Goal: Task Accomplishment & Management: Use online tool/utility

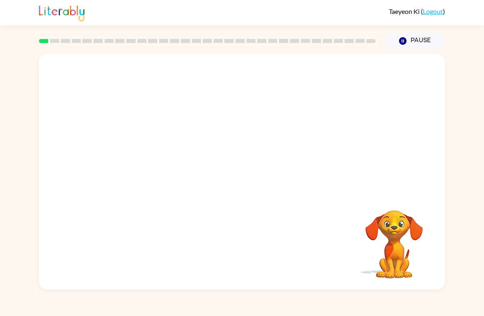
click at [226, 133] on video "Your browser must support playing .mp4 files to use Literably. Please try using…" at bounding box center [242, 123] width 406 height 139
click at [401, 48] on button "Pause Pause" at bounding box center [416, 41] width 60 height 19
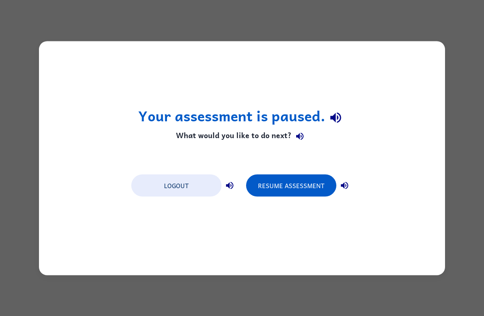
click at [265, 189] on button "Resume Assessment" at bounding box center [291, 185] width 90 height 22
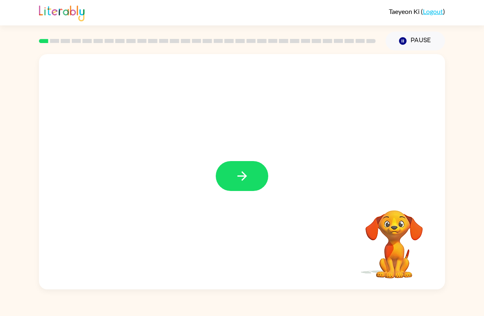
click at [243, 176] on icon "button" at bounding box center [242, 176] width 14 height 14
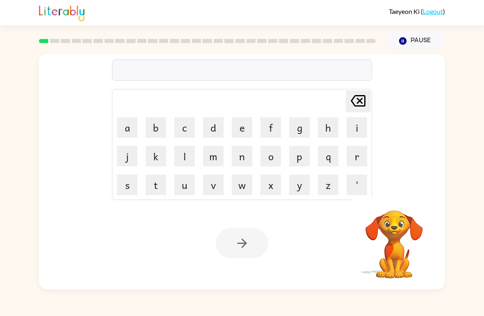
click at [156, 129] on button "b" at bounding box center [156, 127] width 21 height 21
click at [274, 152] on button "o" at bounding box center [271, 156] width 21 height 21
click at [131, 135] on button "a" at bounding box center [127, 127] width 21 height 21
click at [351, 158] on button "r" at bounding box center [357, 156] width 21 height 21
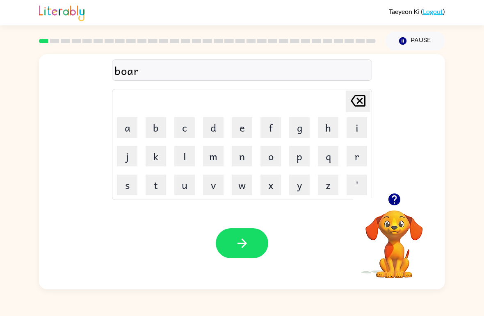
click at [217, 131] on button "d" at bounding box center [213, 127] width 21 height 21
click at [244, 130] on button "e" at bounding box center [242, 127] width 21 height 21
click at [350, 151] on button "r" at bounding box center [357, 156] width 21 height 21
click at [239, 243] on icon "button" at bounding box center [242, 243] width 14 height 14
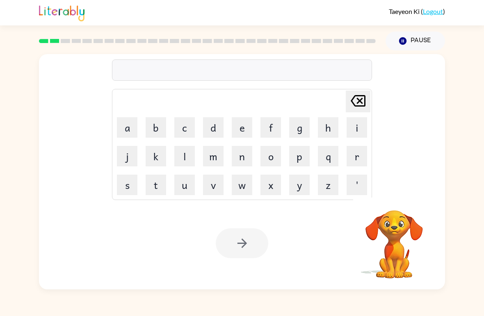
click at [363, 151] on button "r" at bounding box center [357, 156] width 21 height 21
click at [275, 158] on button "o" at bounding box center [271, 156] width 21 height 21
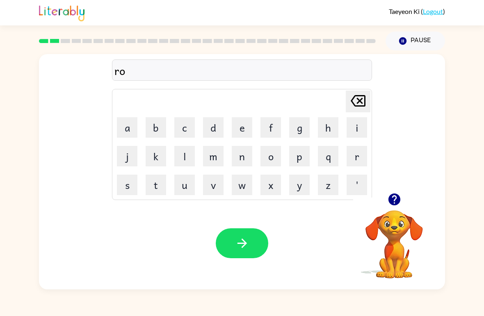
click at [243, 156] on button "n" at bounding box center [242, 156] width 21 height 21
click at [358, 103] on icon at bounding box center [358, 100] width 15 height 11
click at [185, 192] on button "u" at bounding box center [184, 185] width 21 height 21
click at [239, 158] on button "n" at bounding box center [242, 156] width 21 height 21
click at [181, 132] on button "c" at bounding box center [184, 127] width 21 height 21
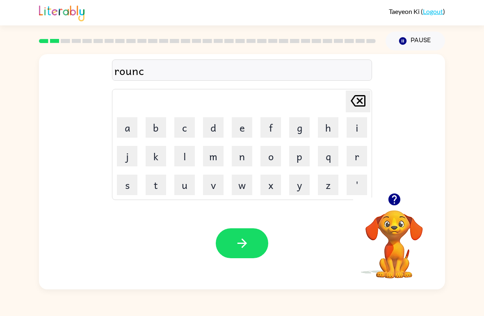
click at [361, 99] on icon "[PERSON_NAME] last character input" at bounding box center [358, 101] width 20 height 20
click at [212, 128] on button "d" at bounding box center [213, 127] width 21 height 21
click at [228, 232] on button "button" at bounding box center [242, 244] width 53 height 30
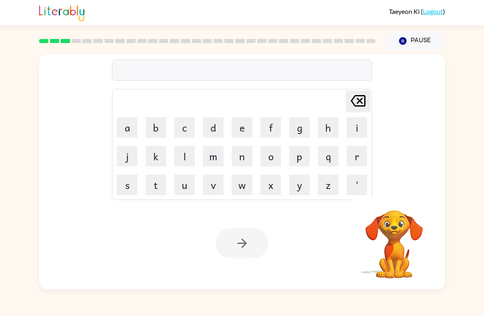
click at [214, 159] on button "m" at bounding box center [213, 156] width 21 height 21
click at [125, 136] on button "a" at bounding box center [127, 127] width 21 height 21
click at [185, 133] on button "c" at bounding box center [184, 127] width 21 height 21
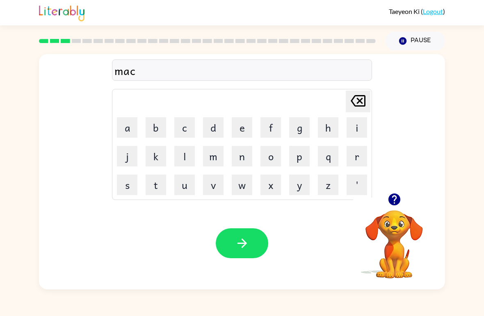
click at [356, 134] on button "i" at bounding box center [357, 127] width 21 height 21
click at [241, 163] on button "n" at bounding box center [242, 156] width 21 height 21
click at [362, 109] on icon "[PERSON_NAME] last character input" at bounding box center [358, 101] width 20 height 20
click at [355, 109] on icon "[PERSON_NAME] last character input" at bounding box center [358, 101] width 20 height 20
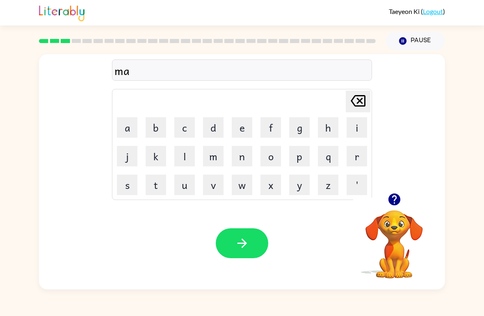
click at [174, 127] on button "c" at bounding box center [184, 127] width 21 height 21
click at [330, 130] on button "h" at bounding box center [328, 127] width 21 height 21
click at [351, 128] on button "i" at bounding box center [357, 127] width 21 height 21
click at [238, 162] on button "n" at bounding box center [242, 156] width 21 height 21
click at [361, 100] on icon at bounding box center [358, 100] width 15 height 11
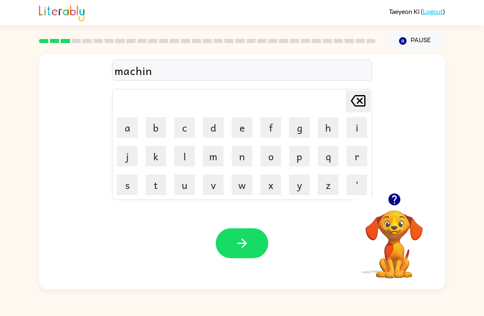
click at [360, 99] on icon "[PERSON_NAME] last character input" at bounding box center [358, 101] width 20 height 20
click at [369, 109] on button "[PERSON_NAME] last character input" at bounding box center [358, 102] width 25 height 22
click at [369, 108] on button "[PERSON_NAME] last character input" at bounding box center [358, 102] width 25 height 22
click at [344, 101] on td "[PERSON_NAME] last character input" at bounding box center [242, 101] width 258 height 23
click at [133, 192] on button "s" at bounding box center [127, 185] width 21 height 21
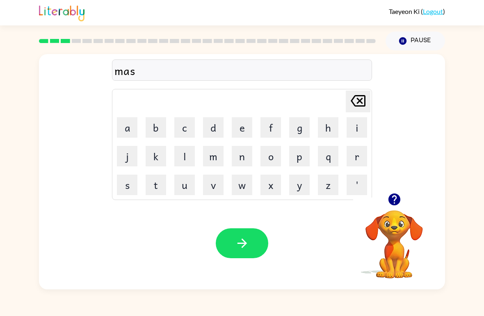
click at [332, 130] on button "h" at bounding box center [328, 127] width 21 height 21
click at [357, 131] on button "i" at bounding box center [357, 127] width 21 height 21
click at [247, 156] on button "n" at bounding box center [242, 156] width 21 height 21
click at [364, 103] on icon "[PERSON_NAME] last character input" at bounding box center [358, 101] width 20 height 20
click at [364, 102] on icon "[PERSON_NAME] last character input" at bounding box center [358, 101] width 20 height 20
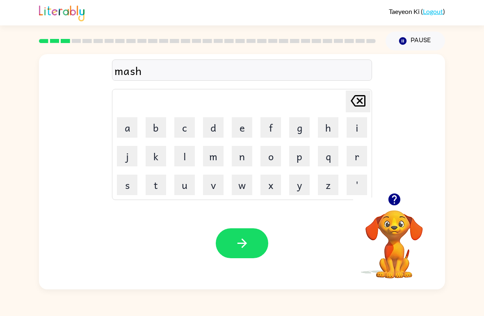
click at [355, 94] on icon "[PERSON_NAME] last character input" at bounding box center [358, 101] width 20 height 20
click at [357, 96] on icon at bounding box center [358, 100] width 15 height 11
click at [122, 131] on button "a" at bounding box center [127, 127] width 21 height 21
click at [133, 192] on button "s" at bounding box center [127, 185] width 21 height 21
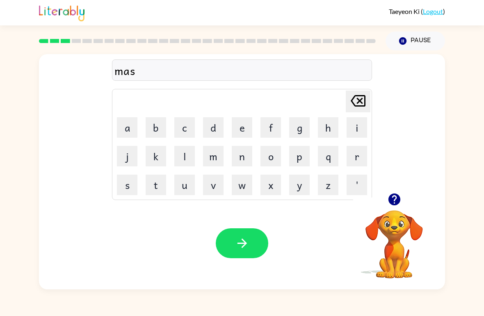
click at [357, 133] on button "i" at bounding box center [357, 127] width 21 height 21
click at [252, 155] on button "n" at bounding box center [242, 156] width 21 height 21
click at [360, 101] on icon at bounding box center [358, 100] width 15 height 11
click at [359, 101] on icon at bounding box center [358, 100] width 15 height 11
click at [366, 108] on icon "[PERSON_NAME] last character input" at bounding box center [358, 101] width 20 height 20
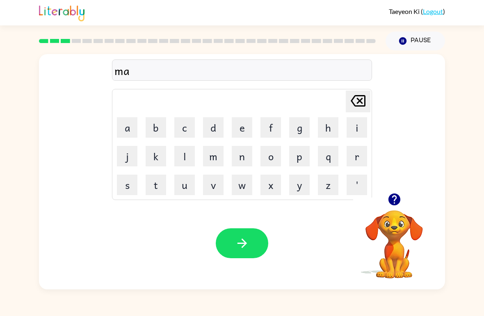
click at [366, 108] on icon "[PERSON_NAME] last character input" at bounding box center [358, 101] width 20 height 20
click at [126, 130] on button "a" at bounding box center [127, 127] width 21 height 21
click at [130, 188] on button "s" at bounding box center [127, 185] width 21 height 21
click at [327, 134] on button "h" at bounding box center [328, 127] width 21 height 21
click at [355, 132] on button "i" at bounding box center [357, 127] width 21 height 21
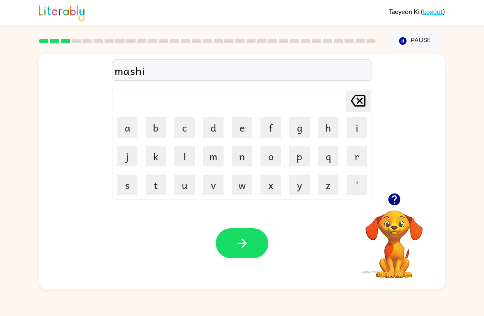
click at [243, 156] on button "n" at bounding box center [242, 156] width 21 height 21
click at [263, 236] on button "button" at bounding box center [242, 244] width 53 height 30
click at [153, 184] on button "t" at bounding box center [156, 185] width 21 height 21
click at [360, 154] on button "r" at bounding box center [357, 156] width 21 height 21
click at [132, 134] on button "a" at bounding box center [127, 127] width 21 height 21
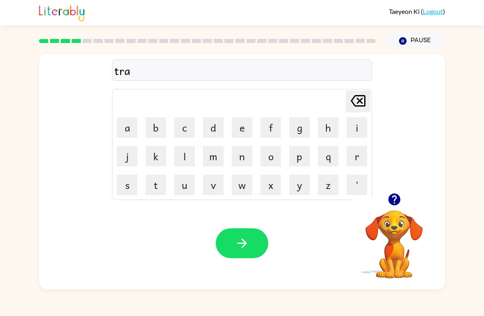
click at [366, 127] on button "i" at bounding box center [357, 127] width 21 height 21
click at [244, 156] on button "n" at bounding box center [242, 156] width 21 height 21
click at [248, 252] on button "button" at bounding box center [242, 244] width 53 height 30
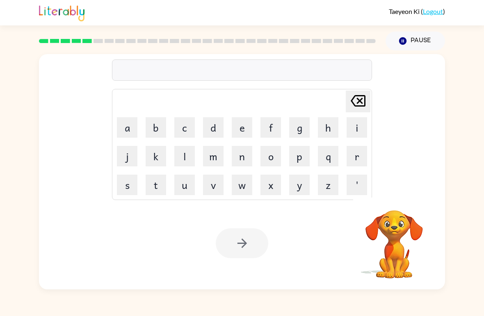
click at [216, 128] on button "d" at bounding box center [213, 127] width 21 height 21
click at [240, 130] on button "e" at bounding box center [242, 127] width 21 height 21
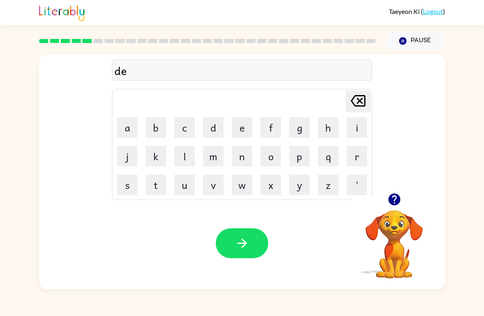
click at [270, 133] on button "f" at bounding box center [271, 127] width 21 height 21
click at [237, 132] on button "e" at bounding box center [242, 127] width 21 height 21
click at [234, 158] on button "n" at bounding box center [242, 156] width 21 height 21
click at [134, 184] on button "s" at bounding box center [127, 185] width 21 height 21
click at [350, 127] on button "i" at bounding box center [357, 127] width 21 height 21
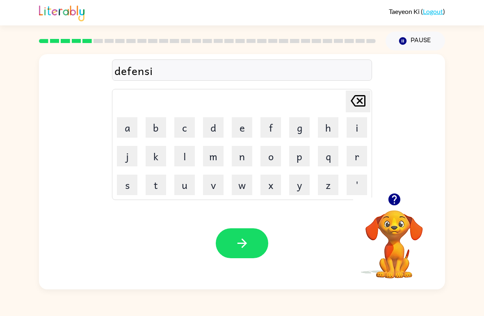
click at [214, 184] on button "v" at bounding box center [213, 185] width 21 height 21
click at [185, 131] on button "c" at bounding box center [184, 127] width 21 height 21
click at [366, 105] on icon at bounding box center [358, 100] width 15 height 11
click at [238, 133] on button "e" at bounding box center [242, 127] width 21 height 21
click at [237, 243] on icon "button" at bounding box center [242, 243] width 14 height 14
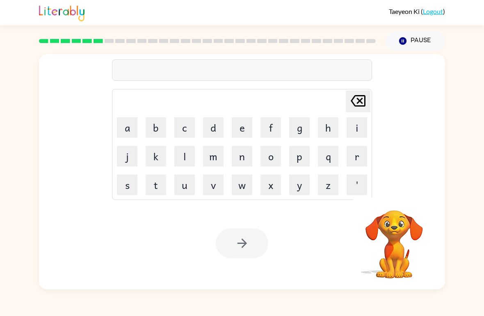
click at [208, 189] on button "v" at bounding box center [213, 185] width 21 height 21
click at [129, 131] on button "a" at bounding box center [127, 127] width 21 height 21
click at [195, 128] on button "c" at bounding box center [184, 127] width 21 height 21
click at [129, 131] on button "a" at bounding box center [127, 127] width 21 height 21
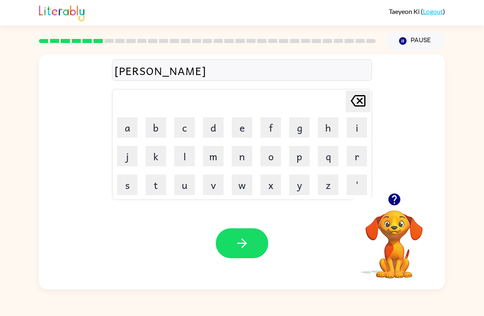
click at [159, 188] on button "t" at bounding box center [156, 185] width 21 height 21
click at [353, 126] on button "i" at bounding box center [357, 127] width 21 height 21
click at [275, 157] on button "o" at bounding box center [271, 156] width 21 height 21
click at [240, 158] on button "n" at bounding box center [242, 156] width 21 height 21
click at [231, 244] on button "button" at bounding box center [242, 244] width 53 height 30
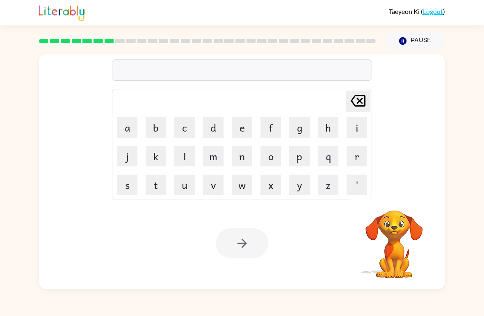
click at [306, 156] on button "p" at bounding box center [299, 156] width 21 height 21
click at [184, 183] on button "u" at bounding box center [184, 185] width 21 height 21
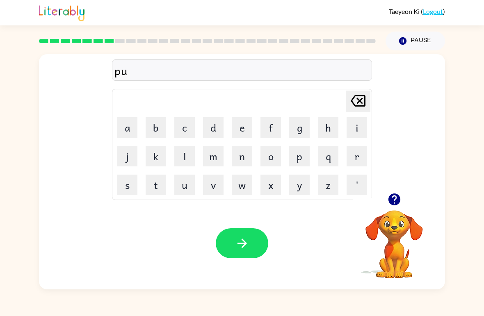
click at [211, 126] on button "d" at bounding box center [213, 127] width 21 height 21
click at [180, 151] on button "l" at bounding box center [184, 156] width 21 height 21
click at [252, 131] on button "e" at bounding box center [242, 127] width 21 height 21
click at [243, 250] on icon "button" at bounding box center [242, 243] width 14 height 14
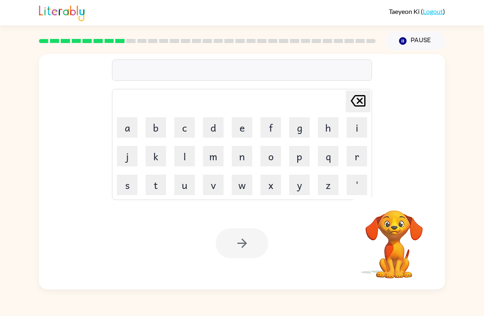
click at [211, 157] on button "m" at bounding box center [213, 156] width 21 height 21
click at [359, 128] on button "i" at bounding box center [357, 127] width 21 height 21
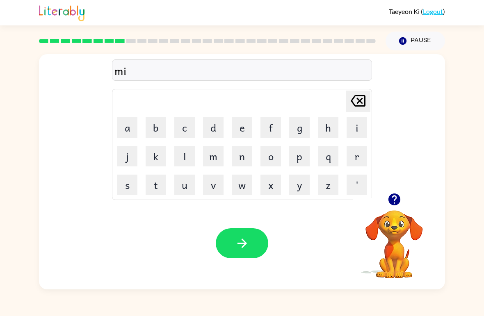
click at [362, 161] on button "r" at bounding box center [357, 156] width 21 height 21
click at [186, 131] on button "c" at bounding box center [184, 127] width 21 height 21
click at [188, 154] on button "l" at bounding box center [184, 156] width 21 height 21
click at [251, 120] on button "e" at bounding box center [242, 127] width 21 height 21
click at [364, 95] on icon "[PERSON_NAME] last character input" at bounding box center [358, 101] width 20 height 20
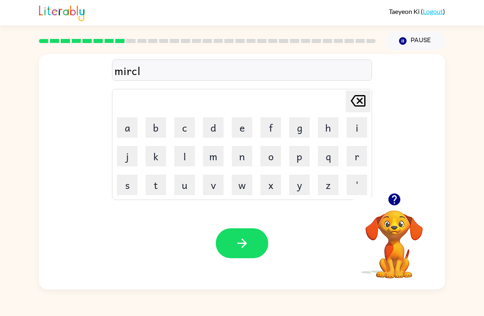
click at [364, 95] on icon "[PERSON_NAME] last character input" at bounding box center [358, 101] width 20 height 20
click at [360, 99] on icon "[PERSON_NAME] last character input" at bounding box center [358, 101] width 20 height 20
click at [123, 131] on button "a" at bounding box center [127, 127] width 21 height 21
click at [184, 130] on button "c" at bounding box center [184, 127] width 21 height 21
click at [181, 156] on button "l" at bounding box center [184, 156] width 21 height 21
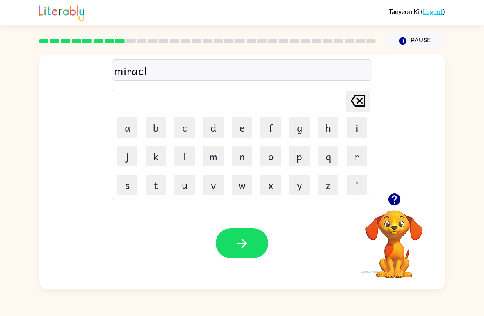
click at [245, 121] on button "e" at bounding box center [242, 127] width 21 height 21
click at [233, 257] on button "button" at bounding box center [242, 244] width 53 height 30
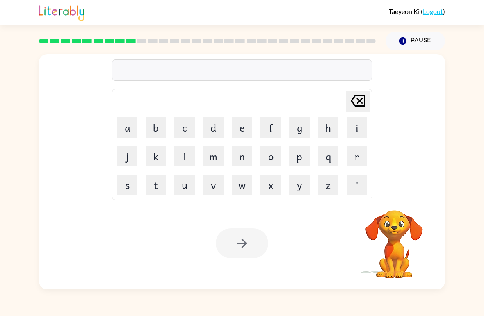
click at [212, 159] on button "m" at bounding box center [213, 156] width 21 height 21
click at [360, 126] on button "i" at bounding box center [357, 127] width 21 height 21
click at [212, 135] on button "d" at bounding box center [213, 127] width 21 height 21
click at [219, 156] on button "m" at bounding box center [213, 156] width 21 height 21
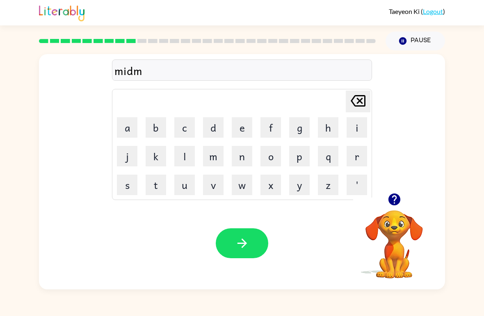
click at [268, 157] on button "o" at bounding box center [271, 156] width 21 height 21
click at [357, 165] on button "r" at bounding box center [357, 156] width 21 height 21
click at [254, 147] on td "n" at bounding box center [242, 156] width 28 height 28
click at [238, 156] on button "n" at bounding box center [242, 156] width 21 height 21
click at [355, 126] on button "i" at bounding box center [357, 127] width 21 height 21
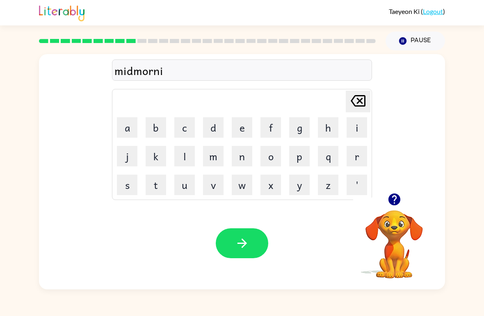
click at [239, 156] on button "n" at bounding box center [242, 156] width 21 height 21
click at [299, 121] on button "g" at bounding box center [299, 127] width 21 height 21
click at [223, 248] on button "button" at bounding box center [242, 244] width 53 height 30
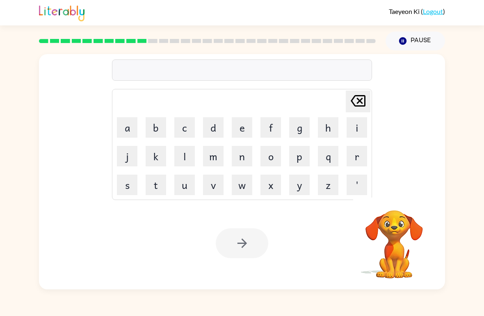
click at [213, 129] on button "d" at bounding box center [213, 127] width 21 height 21
click at [351, 127] on button "i" at bounding box center [357, 127] width 21 height 21
click at [128, 187] on button "s" at bounding box center [127, 185] width 21 height 21
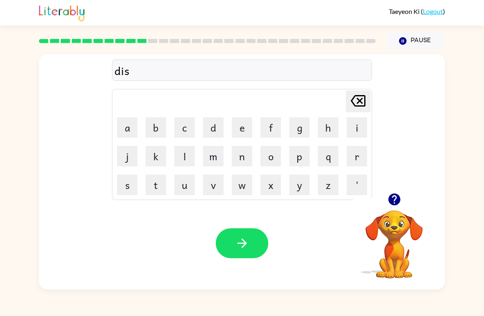
click at [156, 181] on button "t" at bounding box center [156, 185] width 21 height 21
click at [365, 151] on button "r" at bounding box center [357, 156] width 21 height 21
click at [183, 183] on button "u" at bounding box center [184, 185] width 21 height 21
click at [135, 192] on button "s" at bounding box center [127, 185] width 21 height 21
click at [160, 181] on button "t" at bounding box center [156, 185] width 21 height 21
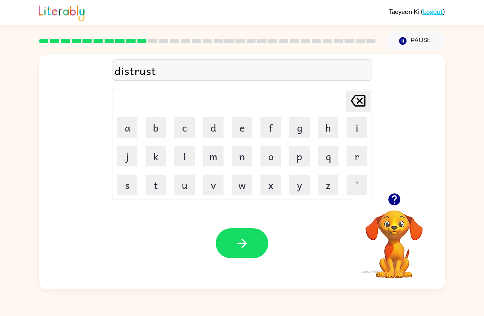
click at [241, 244] on icon "button" at bounding box center [241, 243] width 9 height 9
click at [389, 232] on video "Your browser must support playing .mp4 files to use Literably. Please try using…" at bounding box center [394, 239] width 82 height 82
click at [397, 205] on icon "button" at bounding box center [394, 200] width 12 height 12
click at [415, 237] on video "Your browser must support playing .mp4 files to use Literably. Please try using…" at bounding box center [394, 239] width 82 height 82
click at [360, 156] on button "r" at bounding box center [357, 156] width 21 height 21
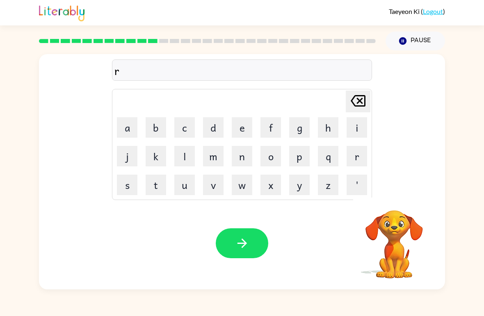
click at [275, 158] on button "o" at bounding box center [271, 156] width 21 height 21
click at [126, 133] on button "a" at bounding box center [127, 127] width 21 height 21
click at [219, 124] on button "d" at bounding box center [213, 127] width 21 height 21
click at [244, 252] on button "button" at bounding box center [242, 244] width 53 height 30
click at [186, 187] on button "u" at bounding box center [184, 185] width 21 height 21
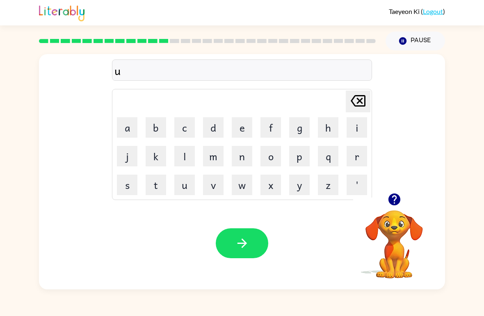
click at [300, 153] on button "p" at bounding box center [299, 156] width 21 height 21
click at [306, 124] on button "g" at bounding box center [299, 127] width 21 height 21
click at [367, 154] on button "r" at bounding box center [357, 156] width 21 height 21
click at [127, 133] on button "a" at bounding box center [127, 127] width 21 height 21
click at [221, 132] on button "d" at bounding box center [213, 127] width 21 height 21
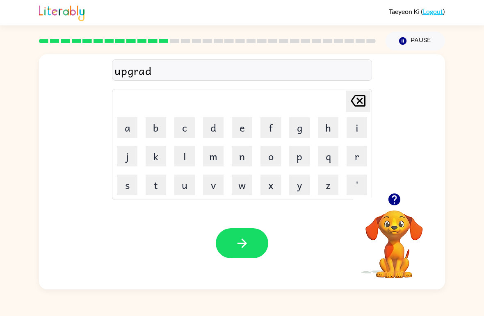
click at [240, 132] on button "e" at bounding box center [242, 127] width 21 height 21
click at [245, 243] on icon "button" at bounding box center [241, 243] width 9 height 9
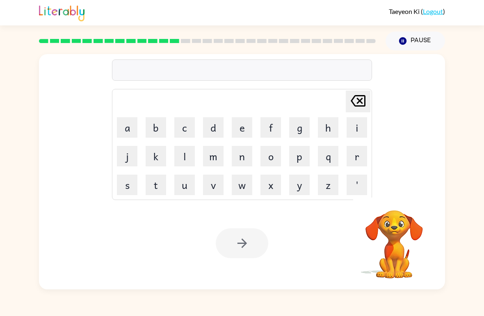
click at [216, 163] on button "m" at bounding box center [213, 156] width 21 height 21
click at [125, 130] on button "a" at bounding box center [127, 127] width 21 height 21
click at [216, 125] on button "d" at bounding box center [213, 127] width 21 height 21
click at [213, 128] on button "d" at bounding box center [213, 127] width 21 height 21
click at [359, 102] on icon at bounding box center [358, 100] width 15 height 11
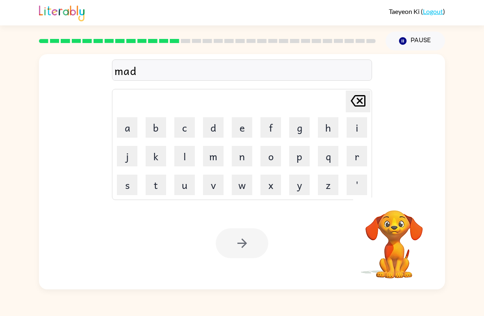
click at [243, 160] on button "n" at bounding box center [242, 156] width 21 height 21
click at [242, 135] on button "e" at bounding box center [242, 127] width 21 height 21
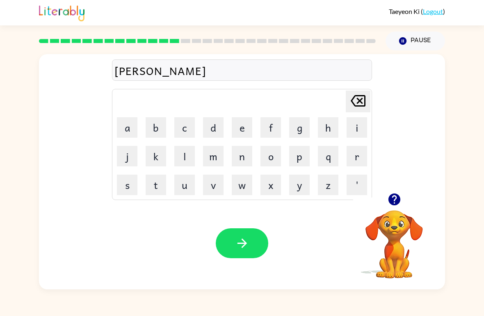
click at [124, 175] on button "s" at bounding box center [127, 185] width 21 height 21
click at [256, 243] on button "button" at bounding box center [242, 244] width 53 height 30
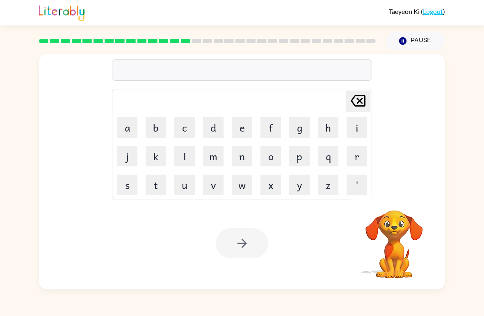
click at [157, 131] on button "b" at bounding box center [156, 127] width 21 height 21
click at [269, 157] on button "o" at bounding box center [271, 156] width 21 height 21
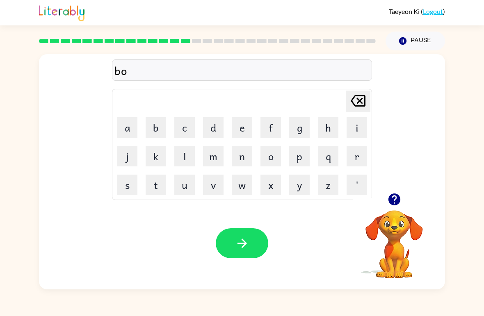
click at [241, 191] on button "w" at bounding box center [242, 185] width 21 height 21
click at [236, 156] on button "n" at bounding box center [242, 156] width 21 height 21
click at [242, 131] on button "e" at bounding box center [242, 127] width 21 height 21
click at [129, 184] on button "s" at bounding box center [127, 185] width 21 height 21
click at [249, 252] on button "button" at bounding box center [242, 244] width 53 height 30
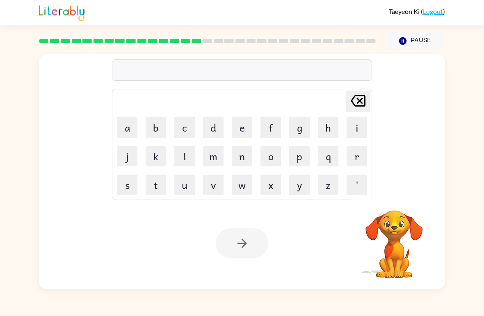
click at [142, 190] on table "[PERSON_NAME] last character input a b c d e f g h i j k l m n o p q r s t u v …" at bounding box center [241, 144] width 259 height 110
click at [252, 188] on button "w" at bounding box center [242, 185] width 21 height 21
click at [274, 162] on button "o" at bounding box center [271, 156] width 21 height 21
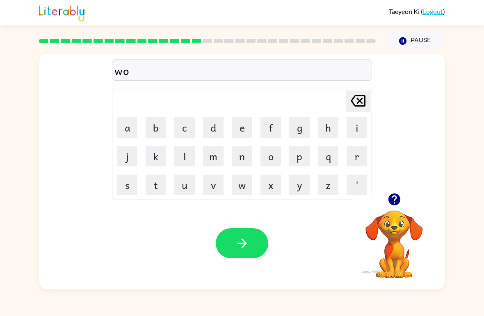
click at [350, 160] on button "r" at bounding box center [357, 156] width 21 height 21
click at [213, 164] on button "m" at bounding box center [213, 156] width 21 height 21
click at [355, 103] on icon "[PERSON_NAME] last character input" at bounding box center [358, 101] width 20 height 20
click at [356, 99] on icon "[PERSON_NAME] last character input" at bounding box center [358, 101] width 20 height 20
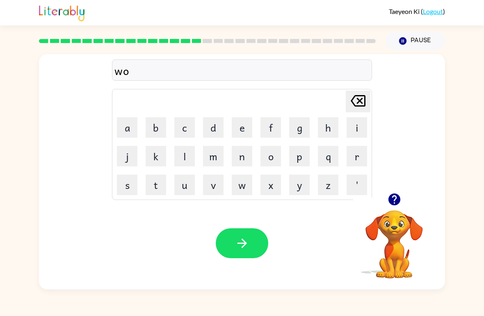
click at [356, 99] on icon "[PERSON_NAME] last character input" at bounding box center [358, 101] width 20 height 20
click at [357, 99] on icon at bounding box center [358, 100] width 15 height 11
click at [125, 188] on button "s" at bounding box center [127, 185] width 21 height 21
click at [238, 177] on button "w" at bounding box center [242, 185] width 21 height 21
click at [293, 152] on button "p" at bounding box center [299, 156] width 21 height 21
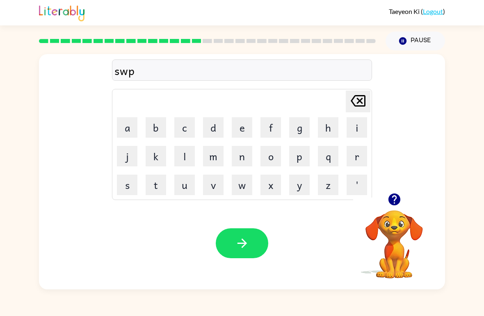
click at [362, 94] on icon "[PERSON_NAME] last character input" at bounding box center [358, 101] width 20 height 20
click at [277, 159] on button "o" at bounding box center [271, 156] width 21 height 21
click at [360, 150] on button "r" at bounding box center [357, 156] width 21 height 21
click at [213, 153] on button "m" at bounding box center [213, 156] width 21 height 21
click at [253, 240] on button "button" at bounding box center [242, 244] width 53 height 30
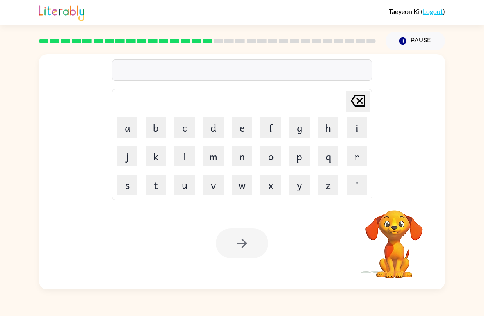
click at [357, 158] on button "r" at bounding box center [357, 156] width 21 height 21
click at [125, 131] on button "a" at bounding box center [127, 127] width 21 height 21
click at [240, 188] on button "w" at bounding box center [242, 185] width 21 height 21
click at [364, 105] on icon "[PERSON_NAME] last character input" at bounding box center [358, 101] width 20 height 20
click at [211, 163] on button "m" at bounding box center [213, 156] width 21 height 21
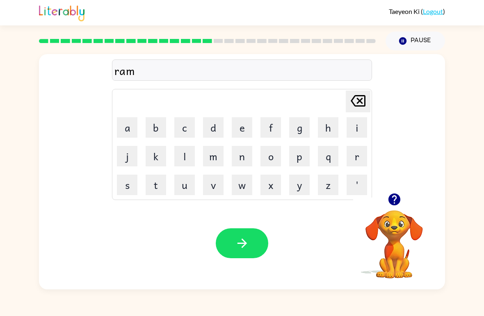
click at [222, 239] on button "button" at bounding box center [242, 244] width 53 height 30
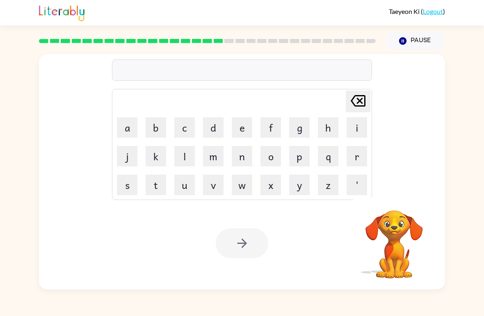
click at [156, 129] on button "b" at bounding box center [156, 127] width 21 height 21
click at [353, 163] on button "r" at bounding box center [357, 156] width 21 height 21
click at [359, 132] on button "i" at bounding box center [357, 127] width 21 height 21
click at [213, 163] on button "m" at bounding box center [213, 156] width 21 height 21
click at [213, 162] on button "m" at bounding box center [213, 156] width 21 height 21
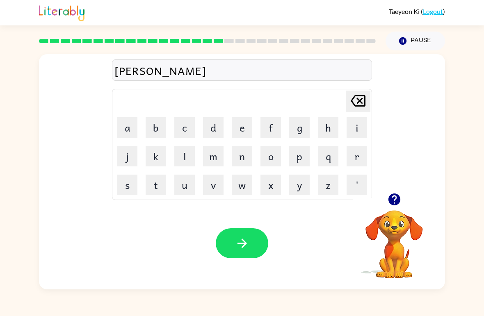
click at [353, 135] on button "i" at bounding box center [357, 127] width 21 height 21
click at [242, 159] on button "n" at bounding box center [242, 156] width 21 height 21
click at [293, 132] on button "g" at bounding box center [299, 127] width 21 height 21
click at [245, 234] on button "button" at bounding box center [242, 244] width 53 height 30
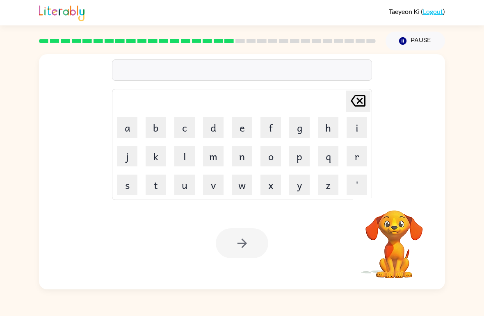
click at [360, 158] on button "r" at bounding box center [357, 156] width 21 height 21
click at [238, 129] on button "e" at bounding box center [242, 127] width 21 height 21
click at [128, 173] on td "s" at bounding box center [127, 185] width 28 height 28
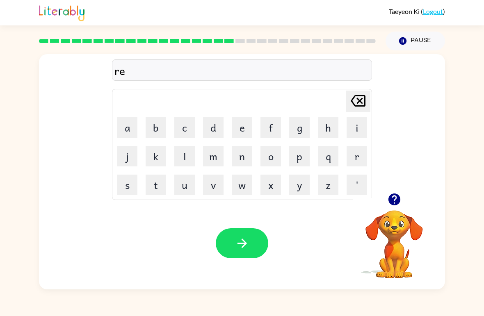
click at [132, 187] on button "s" at bounding box center [127, 185] width 21 height 21
click at [153, 156] on button "k" at bounding box center [156, 156] width 21 height 21
click at [360, 129] on button "i" at bounding box center [357, 127] width 21 height 21
click at [239, 128] on button "e" at bounding box center [242, 127] width 21 height 21
click at [128, 183] on button "s" at bounding box center [127, 185] width 21 height 21
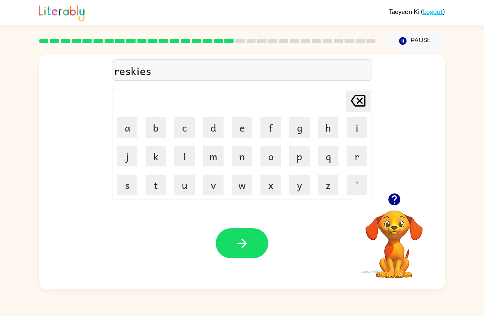
click at [157, 184] on button "t" at bounding box center [156, 185] width 21 height 21
click at [256, 249] on button "button" at bounding box center [242, 244] width 53 height 30
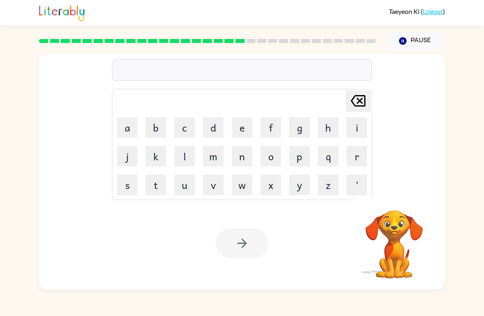
click at [121, 131] on button "a" at bounding box center [127, 127] width 21 height 21
click at [363, 154] on button "r" at bounding box center [357, 156] width 21 height 21
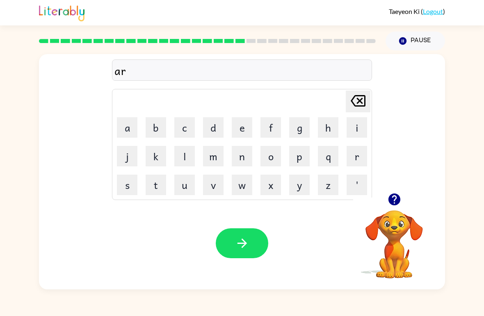
click at [183, 128] on button "c" at bounding box center [184, 127] width 21 height 21
click at [334, 129] on button "h" at bounding box center [328, 127] width 21 height 21
click at [243, 187] on button "w" at bounding box center [242, 185] width 21 height 21
click at [136, 135] on button "a" at bounding box center [127, 127] width 21 height 21
click at [298, 194] on button "y" at bounding box center [299, 185] width 21 height 21
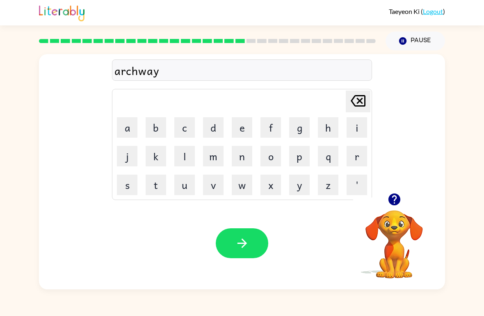
click at [246, 246] on icon "button" at bounding box center [242, 243] width 14 height 14
click at [263, 133] on button "f" at bounding box center [271, 127] width 21 height 21
click at [128, 132] on button "a" at bounding box center [127, 127] width 21 height 21
click at [180, 154] on button "l" at bounding box center [184, 156] width 21 height 21
click at [180, 153] on button "l" at bounding box center [184, 156] width 21 height 21
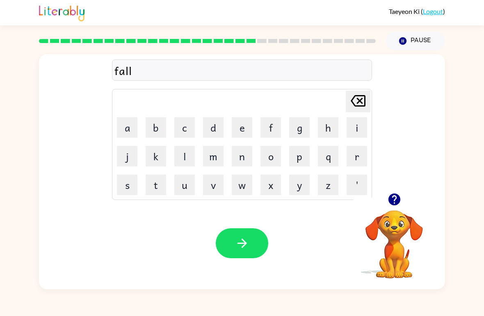
click at [239, 188] on button "w" at bounding box center [242, 185] width 21 height 21
click at [361, 100] on icon at bounding box center [358, 100] width 15 height 11
click at [360, 100] on icon "[PERSON_NAME] last character input" at bounding box center [358, 101] width 20 height 20
click at [359, 98] on icon "[PERSON_NAME] last character input" at bounding box center [358, 101] width 20 height 20
click at [183, 158] on button "l" at bounding box center [184, 156] width 21 height 21
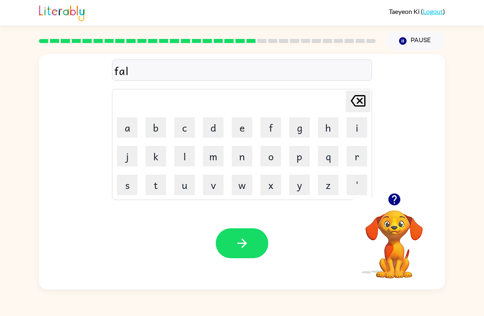
click at [182, 158] on button "l" at bounding box center [184, 156] width 21 height 21
click at [267, 165] on button "o" at bounding box center [271, 156] width 21 height 21
click at [238, 182] on button "w" at bounding box center [242, 185] width 21 height 21
click at [218, 128] on button "d" at bounding box center [213, 127] width 21 height 21
click at [356, 100] on icon "[PERSON_NAME] last character input" at bounding box center [358, 101] width 20 height 20
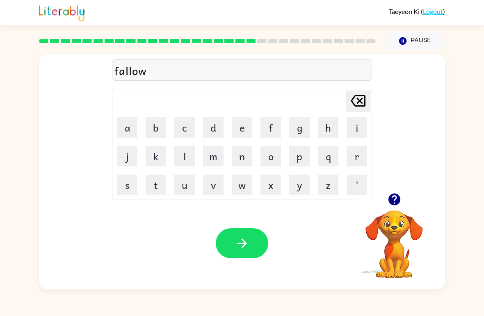
click at [242, 126] on button "e" at bounding box center [242, 127] width 21 height 21
click at [218, 130] on button "d" at bounding box center [213, 127] width 21 height 21
click at [240, 246] on icon "button" at bounding box center [242, 243] width 14 height 14
click at [176, 133] on button "c" at bounding box center [184, 127] width 21 height 21
click at [244, 132] on button "e" at bounding box center [242, 127] width 21 height 21
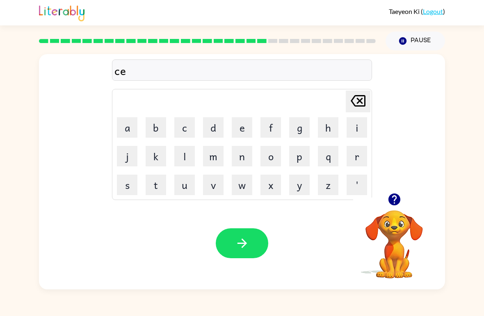
click at [245, 165] on button "n" at bounding box center [242, 156] width 21 height 21
click at [161, 185] on button "t" at bounding box center [156, 185] width 21 height 21
click at [362, 127] on button "i" at bounding box center [357, 127] width 21 height 21
click at [304, 161] on button "p" at bounding box center [299, 156] width 21 height 21
click at [364, 131] on button "i" at bounding box center [357, 127] width 21 height 21
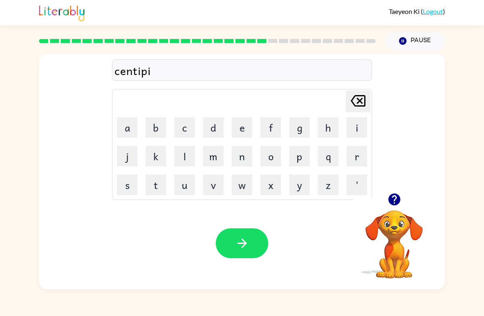
click at [357, 105] on icon "[PERSON_NAME] last character input" at bounding box center [358, 101] width 20 height 20
click at [291, 187] on button "y" at bounding box center [299, 185] width 21 height 21
click at [250, 250] on button "button" at bounding box center [242, 244] width 53 height 30
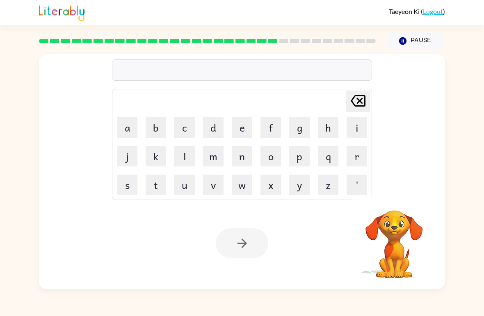
click at [133, 183] on button "s" at bounding box center [127, 185] width 21 height 21
click at [366, 127] on button "i" at bounding box center [357, 127] width 21 height 21
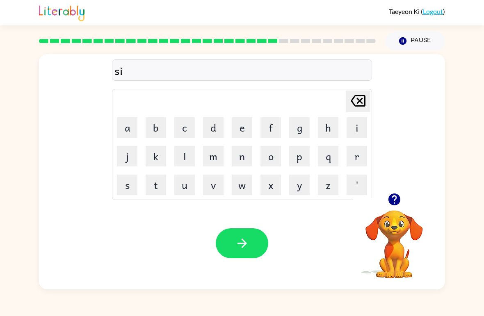
click at [128, 190] on button "s" at bounding box center [127, 185] width 21 height 21
click at [163, 181] on button "t" at bounding box center [156, 185] width 21 height 21
click at [136, 128] on button "a" at bounding box center [127, 127] width 21 height 21
click at [212, 184] on button "v" at bounding box center [213, 185] width 21 height 21
click at [353, 105] on icon "[PERSON_NAME] last character input" at bounding box center [358, 101] width 20 height 20
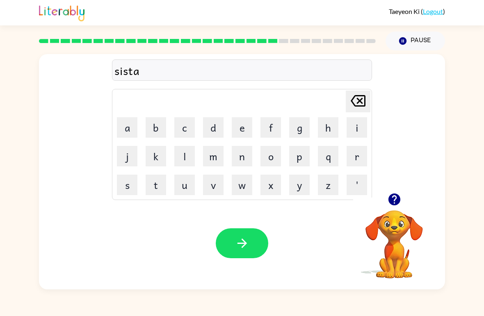
click at [242, 250] on icon "button" at bounding box center [242, 243] width 14 height 14
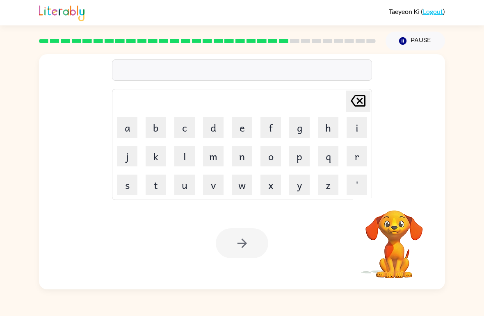
click at [271, 130] on button "f" at bounding box center [271, 127] width 21 height 21
click at [272, 161] on button "o" at bounding box center [271, 156] width 21 height 21
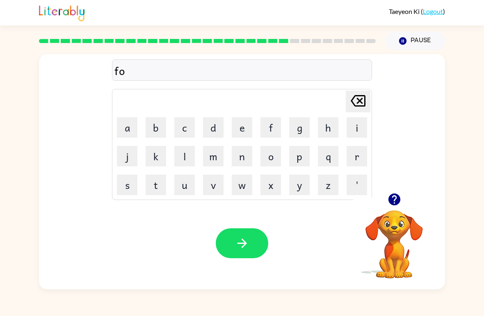
click at [246, 179] on button "w" at bounding box center [242, 185] width 21 height 21
click at [127, 135] on button "a" at bounding box center [127, 127] width 21 height 21
click at [359, 156] on button "r" at bounding box center [357, 156] width 21 height 21
click at [216, 131] on button "d" at bounding box center [213, 127] width 21 height 21
click at [234, 240] on button "button" at bounding box center [242, 244] width 53 height 30
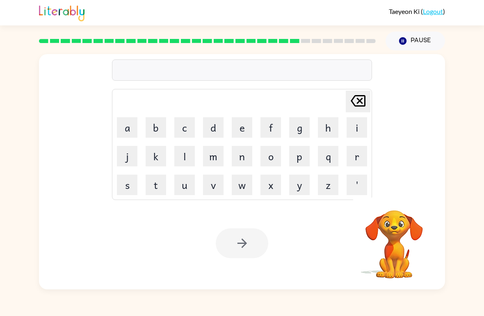
click at [359, 162] on button "r" at bounding box center [357, 156] width 21 height 21
click at [240, 130] on button "e" at bounding box center [242, 127] width 21 height 21
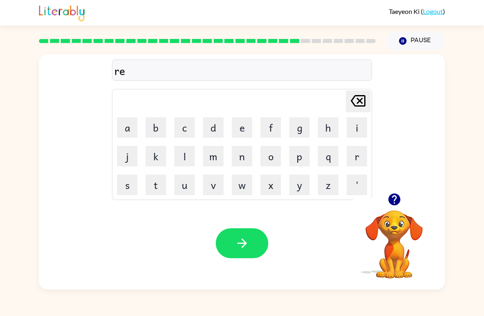
click at [126, 128] on button "a" at bounding box center [127, 127] width 21 height 21
click at [355, 102] on icon "[PERSON_NAME] last character input" at bounding box center [358, 101] width 20 height 20
click at [179, 158] on button "l" at bounding box center [184, 156] width 21 height 21
click at [123, 133] on button "a" at bounding box center [127, 127] width 21 height 21
click at [356, 133] on button "i" at bounding box center [357, 127] width 21 height 21
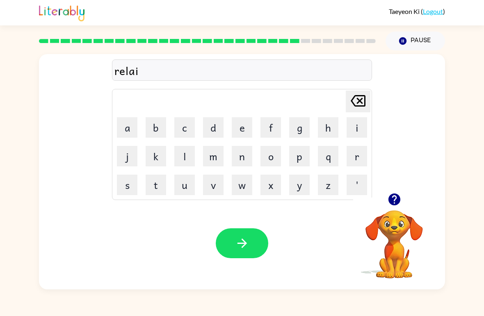
click at [216, 128] on button "d" at bounding box center [213, 127] width 21 height 21
click at [238, 133] on button "e" at bounding box center [242, 127] width 21 height 21
click at [218, 131] on button "d" at bounding box center [213, 127] width 21 height 21
click at [251, 239] on button "button" at bounding box center [242, 244] width 53 height 30
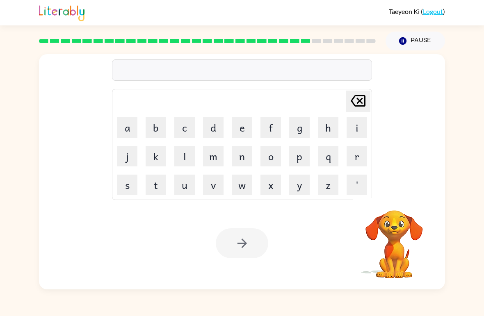
click at [291, 134] on button "g" at bounding box center [299, 127] width 21 height 21
click at [270, 157] on button "o" at bounding box center [271, 156] width 21 height 21
click at [162, 127] on button "b" at bounding box center [156, 127] width 21 height 21
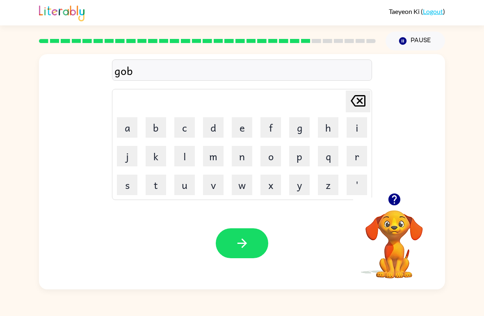
click at [183, 156] on button "l" at bounding box center [184, 156] width 21 height 21
click at [351, 131] on button "i" at bounding box center [357, 127] width 21 height 21
click at [248, 149] on button "n" at bounding box center [242, 156] width 21 height 21
click at [252, 240] on button "button" at bounding box center [242, 244] width 53 height 30
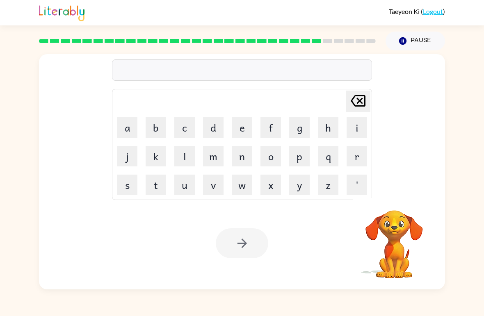
click at [181, 159] on button "l" at bounding box center [184, 156] width 21 height 21
click at [181, 189] on button "u" at bounding box center [184, 185] width 21 height 21
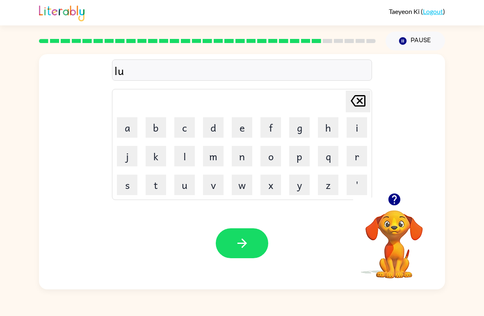
click at [147, 133] on button "b" at bounding box center [156, 127] width 21 height 21
click at [237, 130] on button "e" at bounding box center [242, 127] width 21 height 21
click at [355, 158] on button "r" at bounding box center [357, 156] width 21 height 21
click at [123, 154] on button "j" at bounding box center [127, 156] width 21 height 21
click at [119, 137] on button "a" at bounding box center [127, 127] width 21 height 21
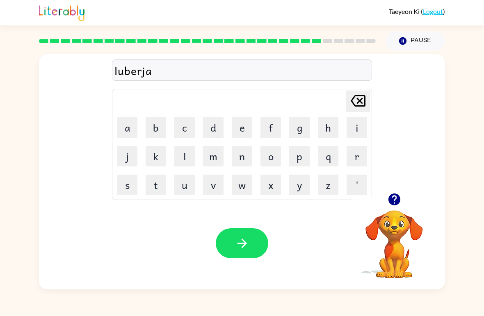
click at [165, 161] on button "k" at bounding box center [156, 156] width 21 height 21
click at [241, 128] on button "e" at bounding box center [242, 127] width 21 height 21
click at [217, 245] on button "button" at bounding box center [242, 244] width 53 height 30
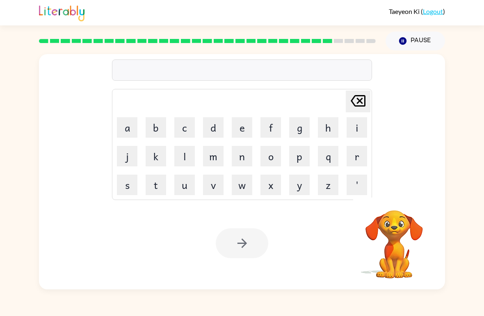
click at [299, 161] on button "p" at bounding box center [299, 156] width 21 height 21
click at [356, 133] on button "i" at bounding box center [357, 127] width 21 height 21
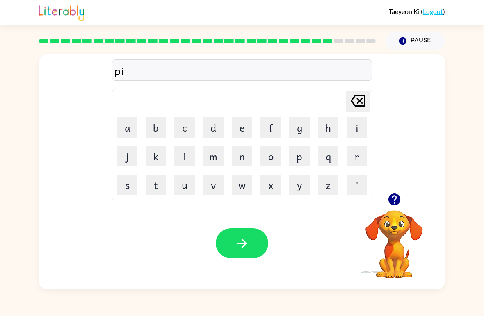
click at [239, 131] on button "e" at bounding box center [242, 127] width 21 height 21
click at [359, 156] on button "r" at bounding box center [357, 156] width 21 height 21
click at [240, 132] on button "e" at bounding box center [242, 127] width 21 height 21
click at [127, 183] on button "s" at bounding box center [127, 185] width 21 height 21
click at [229, 245] on button "button" at bounding box center [242, 244] width 53 height 30
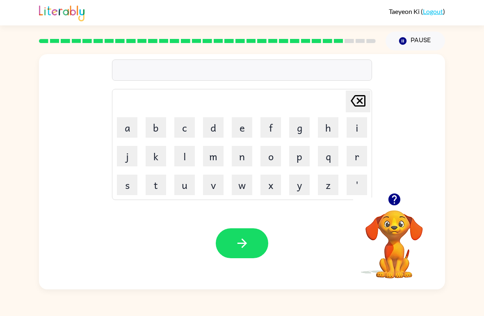
click at [160, 187] on button "t" at bounding box center [156, 185] width 21 height 21
click at [309, 131] on button "g" at bounding box center [299, 127] width 21 height 21
click at [352, 131] on button "i" at bounding box center [357, 127] width 21 height 21
click at [358, 111] on div "[PERSON_NAME] last character input" at bounding box center [358, 101] width 20 height 21
click at [358, 111] on icon "[PERSON_NAME] last character input" at bounding box center [358, 101] width 20 height 20
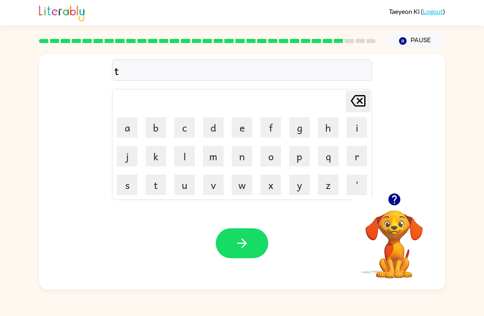
click at [331, 132] on button "h" at bounding box center [328, 127] width 21 height 21
click at [350, 130] on button "i" at bounding box center [357, 127] width 21 height 21
click at [243, 165] on button "n" at bounding box center [242, 156] width 21 height 21
click at [259, 242] on button "button" at bounding box center [242, 244] width 53 height 30
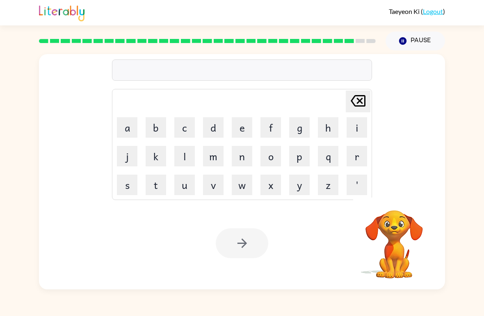
click at [130, 190] on button "s" at bounding box center [127, 185] width 21 height 21
click at [363, 122] on button "i" at bounding box center [357, 127] width 21 height 21
click at [186, 156] on button "l" at bounding box center [184, 156] width 21 height 21
click at [215, 183] on button "v" at bounding box center [213, 185] width 21 height 21
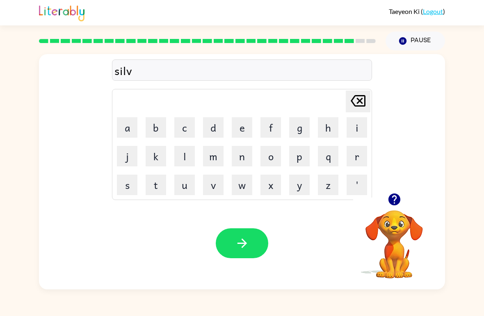
click at [244, 130] on button "e" at bounding box center [242, 127] width 21 height 21
click at [356, 157] on button "r" at bounding box center [357, 156] width 21 height 21
click at [242, 185] on button "w" at bounding box center [242, 185] width 21 height 21
click at [240, 131] on button "e" at bounding box center [242, 127] width 21 height 21
click at [130, 124] on button "a" at bounding box center [127, 127] width 21 height 21
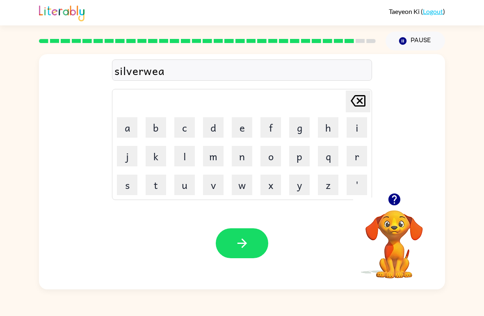
click at [355, 156] on button "r" at bounding box center [357, 156] width 21 height 21
click at [252, 237] on button "button" at bounding box center [242, 244] width 53 height 30
click at [185, 188] on button "u" at bounding box center [184, 185] width 21 height 21
click at [240, 162] on button "n" at bounding box center [242, 156] width 21 height 21
click at [125, 135] on button "a" at bounding box center [127, 127] width 21 height 21
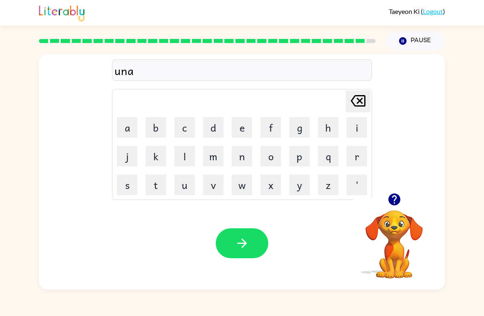
click at [270, 137] on button "f" at bounding box center [271, 127] width 21 height 21
click at [356, 163] on button "r" at bounding box center [357, 156] width 21 height 21
click at [127, 129] on button "a" at bounding box center [127, 127] width 21 height 21
click at [349, 131] on button "i" at bounding box center [357, 127] width 21 height 21
click at [214, 133] on button "d" at bounding box center [213, 127] width 21 height 21
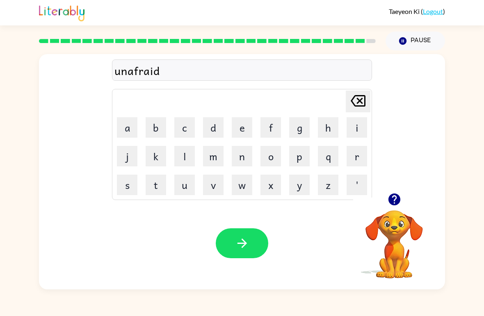
click at [250, 244] on button "button" at bounding box center [242, 244] width 53 height 30
